Goal: Find specific page/section: Find specific page/section

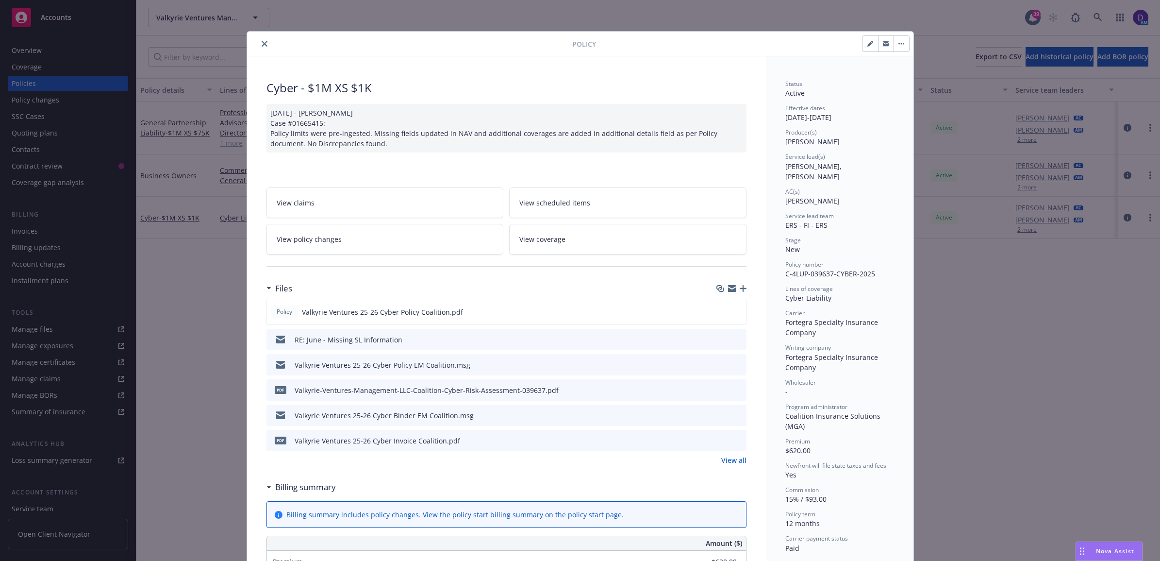
click at [262, 43] on icon "close" at bounding box center [265, 44] width 6 height 6
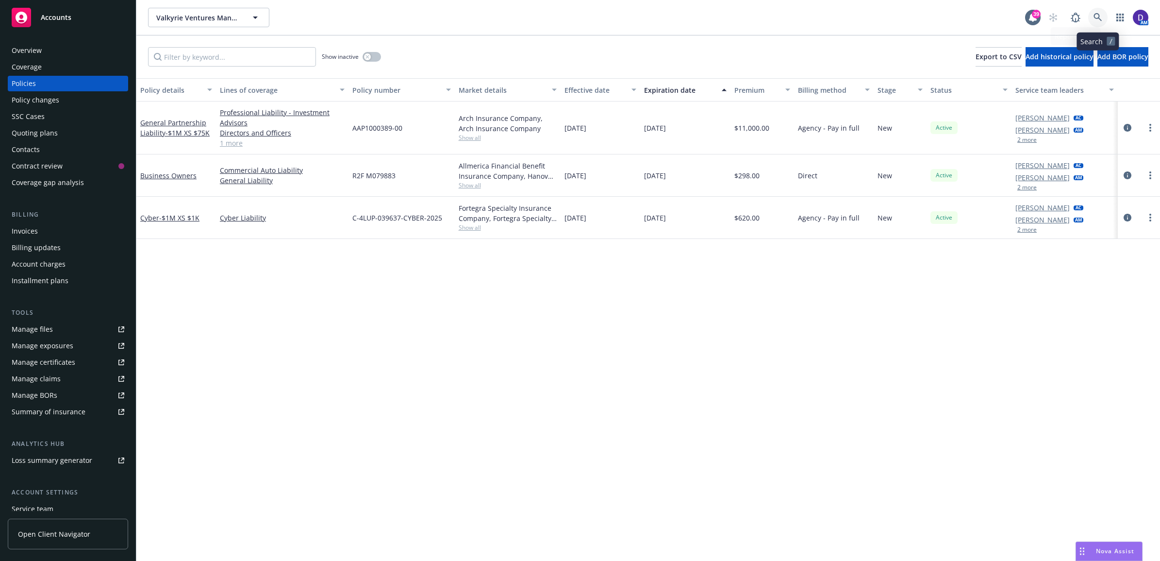
click at [1098, 9] on link at bounding box center [1098, 17] width 19 height 19
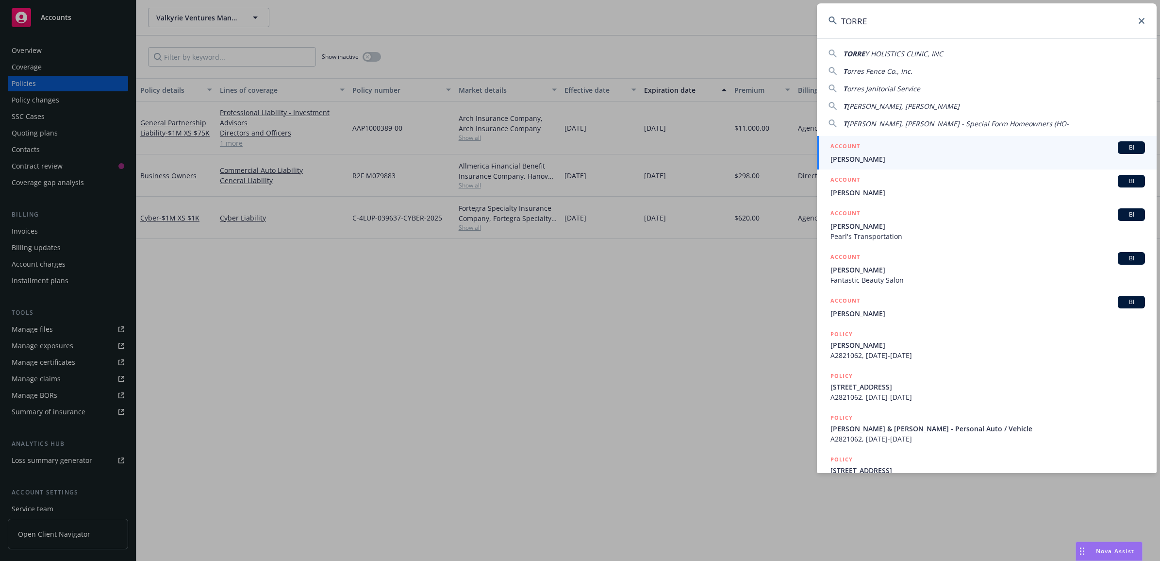
drag, startPoint x: 877, startPoint y: 25, endPoint x: 789, endPoint y: 11, distance: 89.0
click at [789, 11] on div "TORRE TORRE Y HOLISTICS CLINIC, INC T orres Fence Co., Inc. T orres Janitorial …" at bounding box center [580, 280] width 1160 height 561
paste input "A913000"
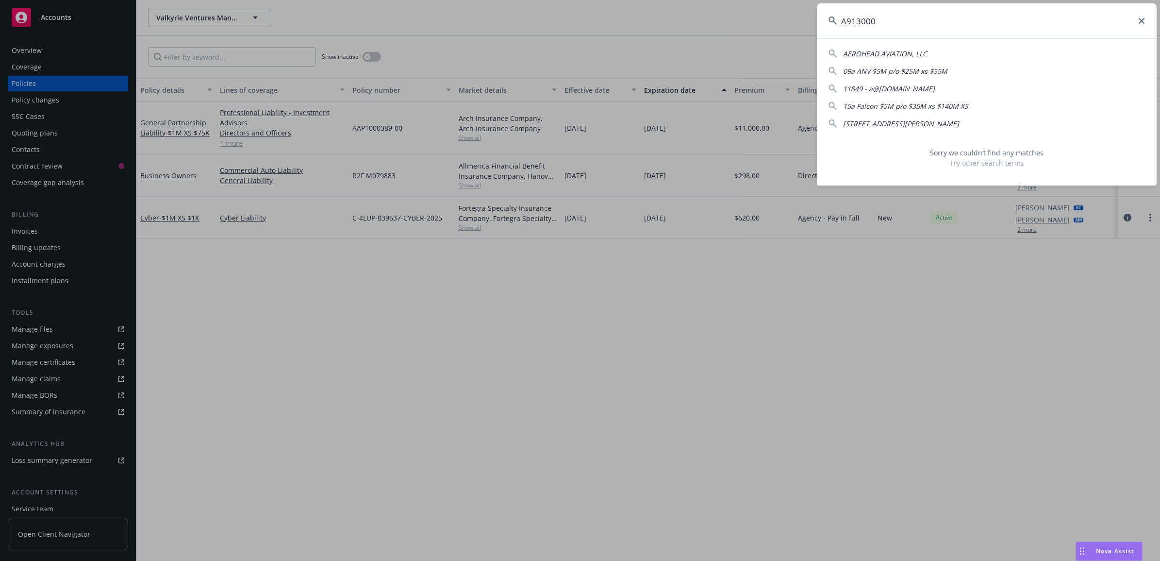
type input "A913000"
